Goal: Navigation & Orientation: Go to known website

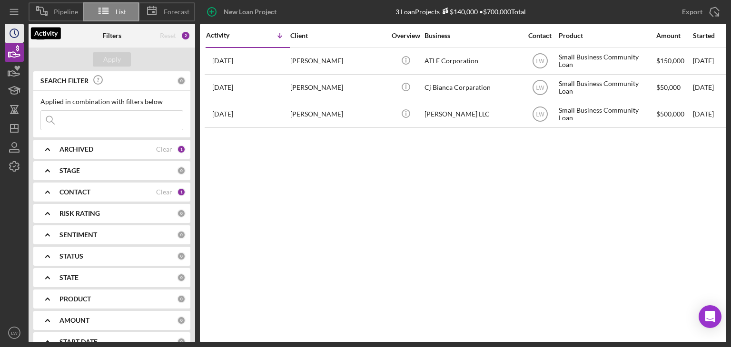
click at [11, 34] on icon "Icon/History" at bounding box center [14, 33] width 24 height 24
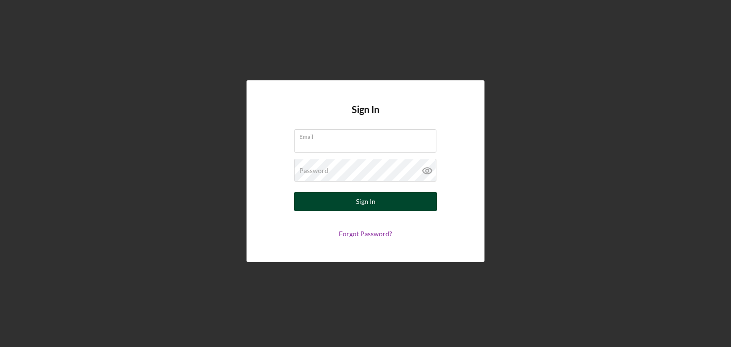
type input "[EMAIL_ADDRESS][DOMAIN_NAME]"
click at [367, 203] on div "Sign In" at bounding box center [366, 201] width 20 height 19
